Goal: Register for event/course

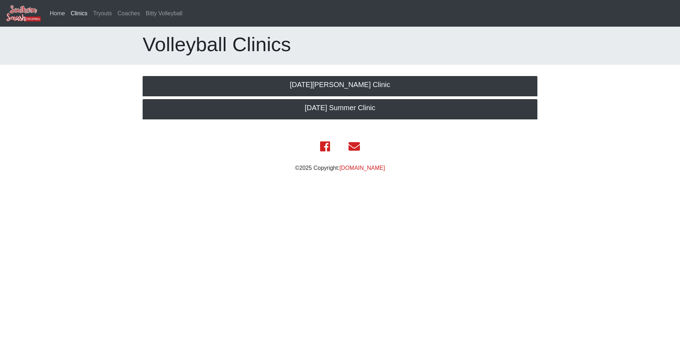
click at [56, 16] on link "Home" at bounding box center [57, 13] width 21 height 14
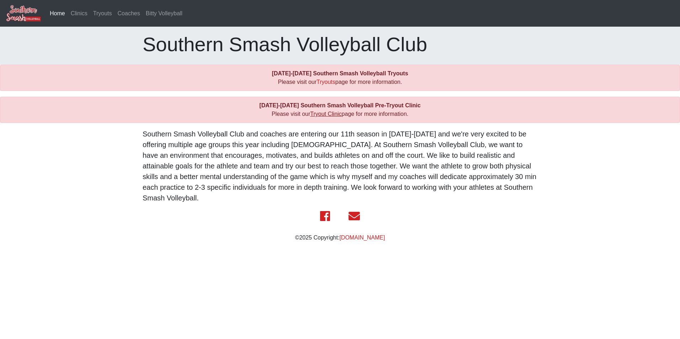
click at [326, 115] on link "Tryout Clinic" at bounding box center [325, 114] width 31 height 6
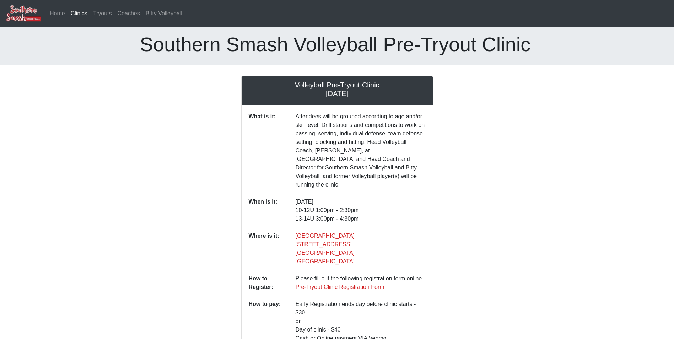
click at [502, 110] on div at bounding box center [489, 280] width 101 height 408
click at [81, 15] on link "Clinics (current)" at bounding box center [79, 13] width 22 height 14
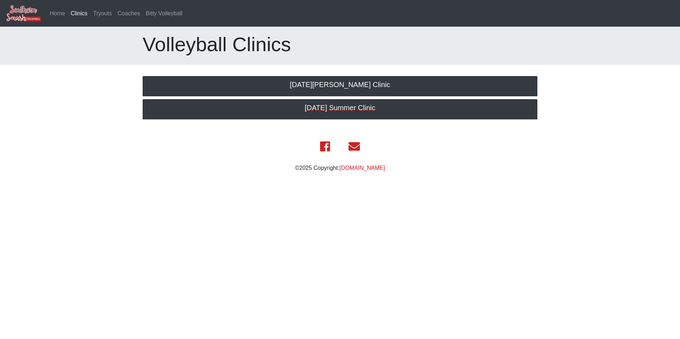
click at [334, 107] on h5 "2025 July Summer Clinic" at bounding box center [340, 107] width 380 height 9
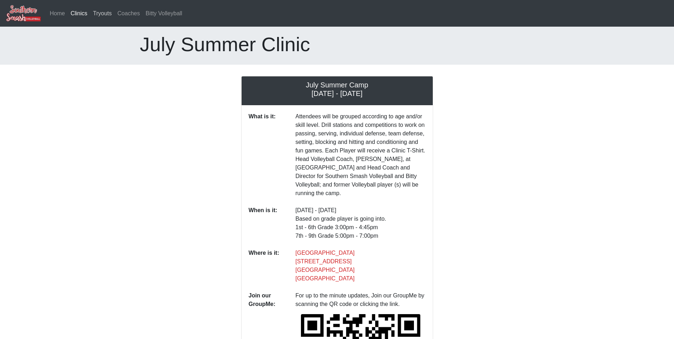
click at [103, 15] on link "Tryouts" at bounding box center [102, 13] width 25 height 14
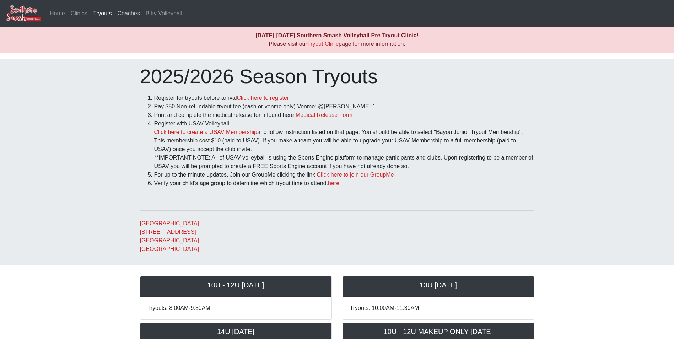
click at [128, 14] on link "Coaches" at bounding box center [129, 13] width 28 height 14
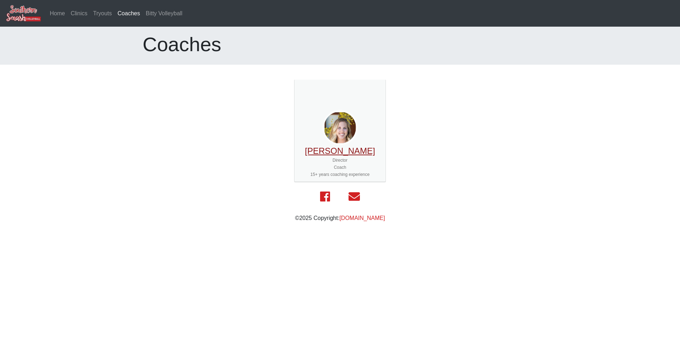
click at [342, 155] on link "[PERSON_NAME]" at bounding box center [340, 151] width 70 height 10
click at [99, 16] on link "Tryouts" at bounding box center [102, 13] width 25 height 14
click at [334, 151] on link "[PERSON_NAME]" at bounding box center [340, 151] width 70 height 10
click at [347, 215] on link "[DOMAIN_NAME]" at bounding box center [361, 218] width 45 height 6
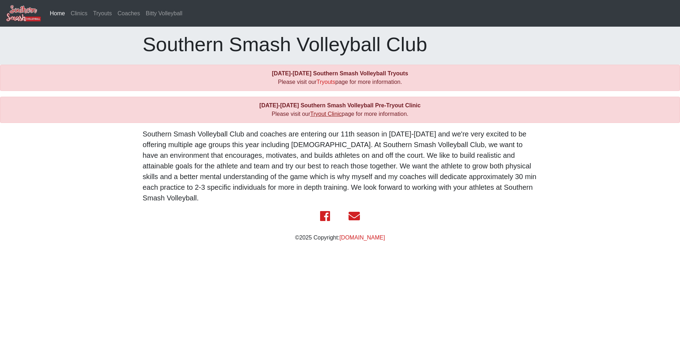
click at [323, 116] on link "Tryout Clinic" at bounding box center [325, 114] width 31 height 6
click at [322, 84] on link "Tryouts" at bounding box center [325, 82] width 19 height 6
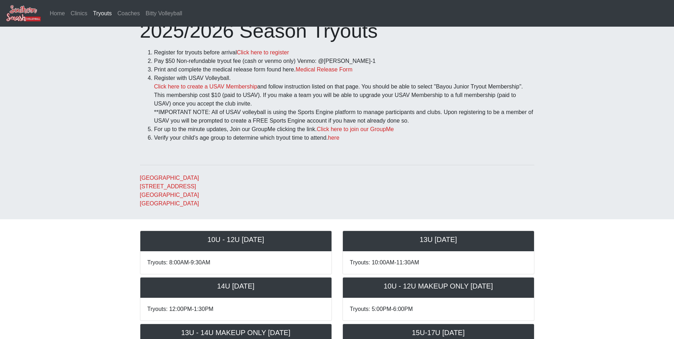
scroll to position [37, 0]
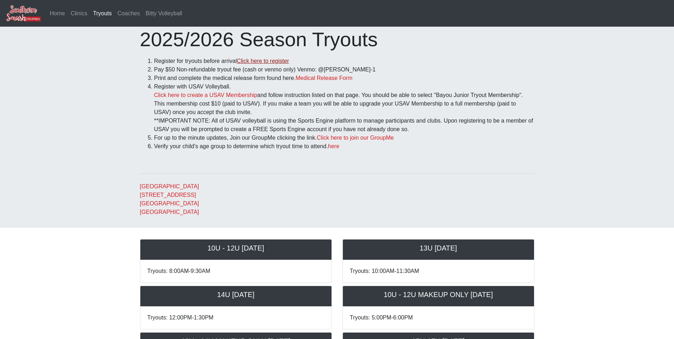
click at [269, 64] on link "Click here to register" at bounding box center [263, 61] width 52 height 6
click at [337, 146] on link "here" at bounding box center [333, 146] width 11 height 6
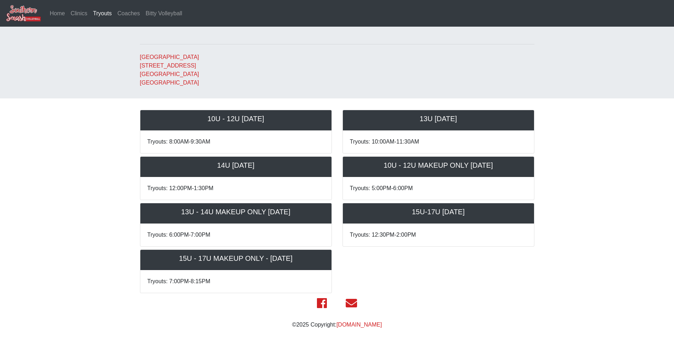
scroll to position [179, 0]
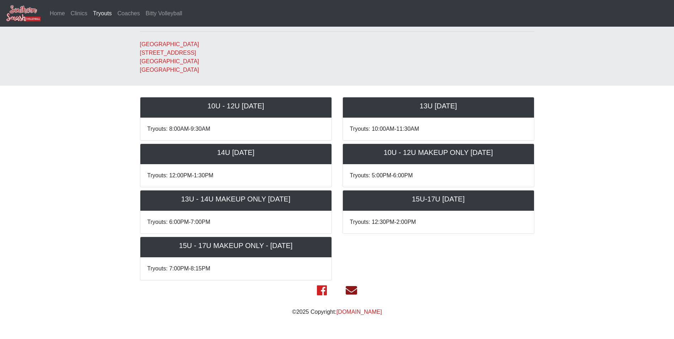
click at [349, 292] on icon at bounding box center [351, 290] width 11 height 9
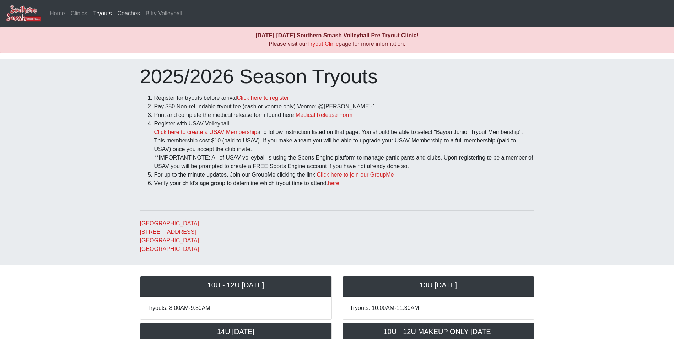
click at [129, 15] on link "Coaches" at bounding box center [129, 13] width 28 height 14
click at [317, 43] on link "Tryout Clinic" at bounding box center [322, 44] width 31 height 6
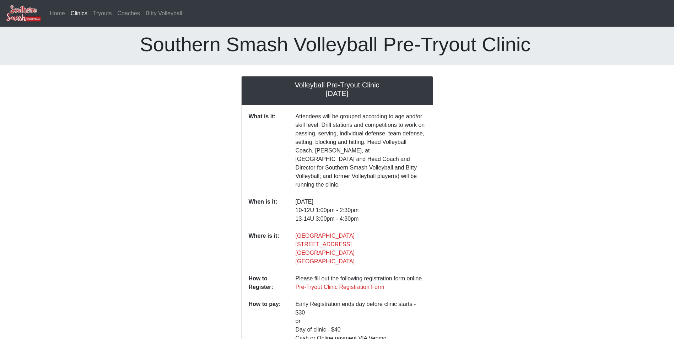
click at [440, 90] on div at bounding box center [489, 280] width 101 height 408
click at [439, 90] on div at bounding box center [489, 280] width 101 height 408
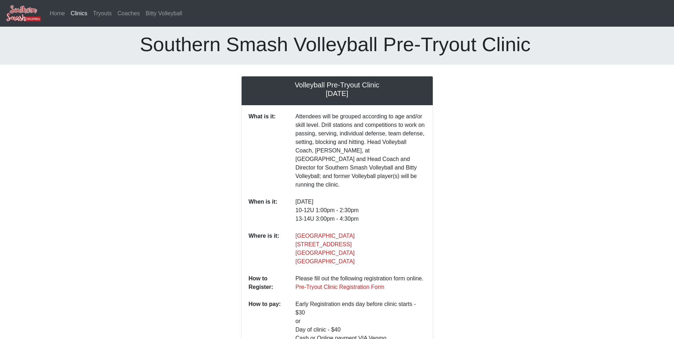
click at [439, 90] on div at bounding box center [489, 280] width 101 height 408
